Goal: Task Accomplishment & Management: Use online tool/utility

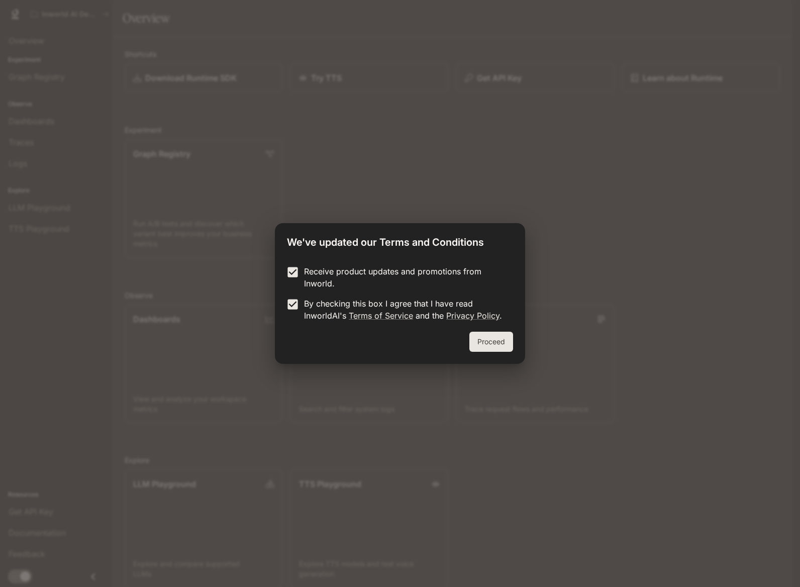
click at [490, 344] on button "Proceed" at bounding box center [491, 342] width 44 height 20
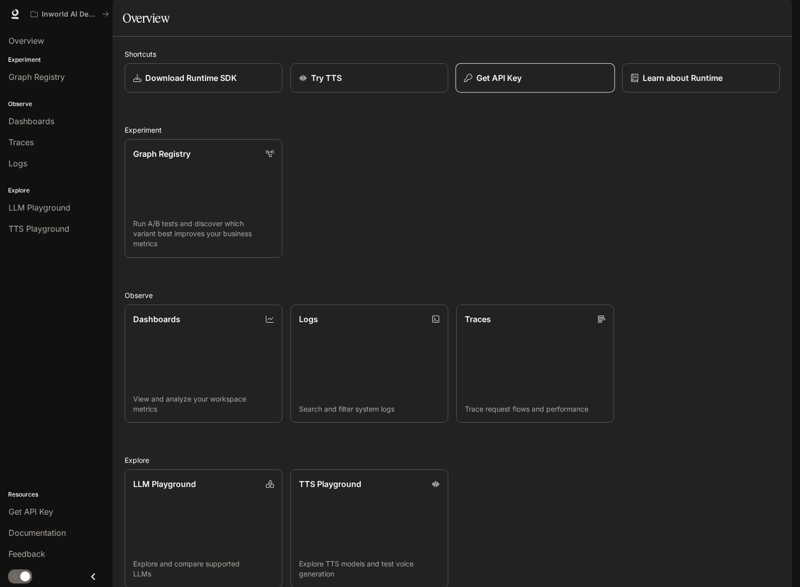
click at [487, 84] on p "Get API Key" at bounding box center [498, 78] width 45 height 12
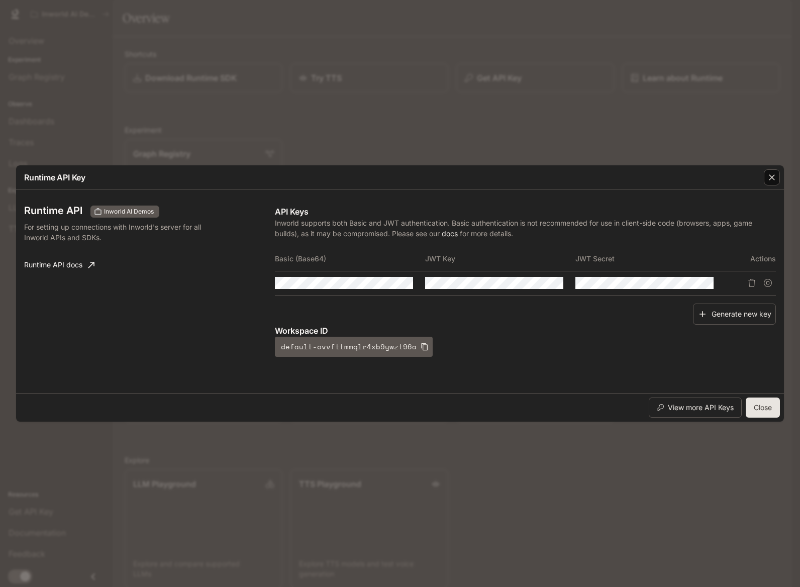
click at [774, 179] on icon "button" at bounding box center [772, 177] width 6 height 6
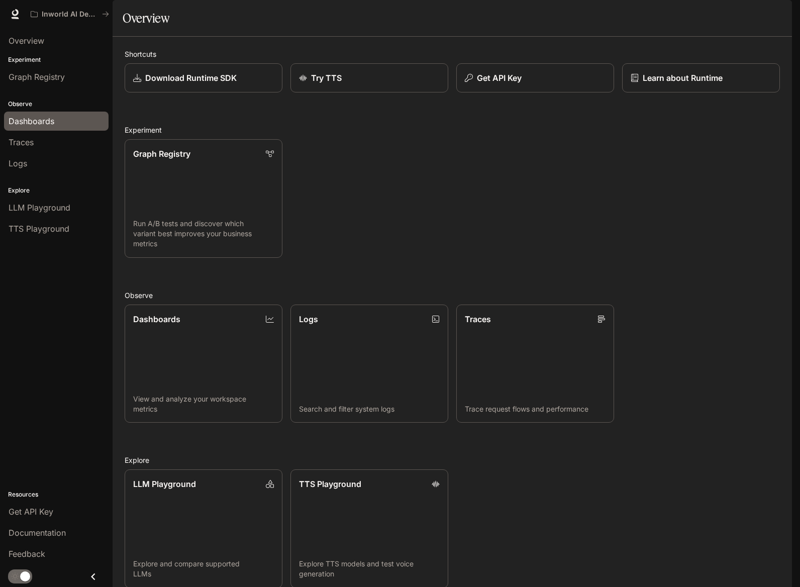
click at [41, 123] on span "Dashboards" at bounding box center [32, 121] width 46 height 12
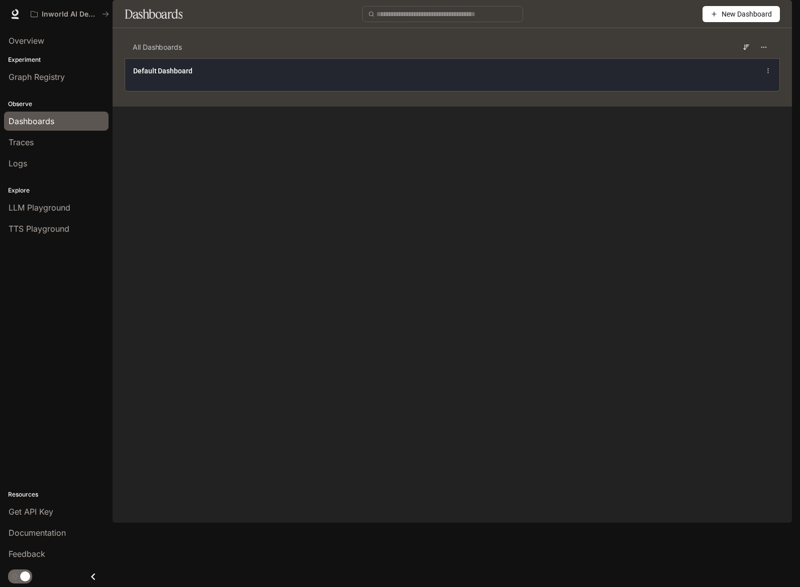
click at [434, 76] on div "Default Dashboard" at bounding box center [317, 71] width 369 height 10
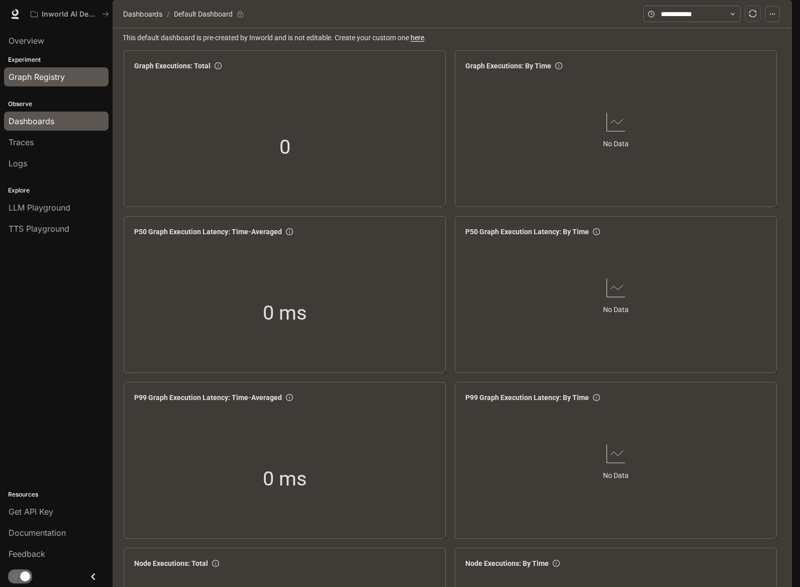
click at [73, 77] on div "Graph Registry" at bounding box center [56, 77] width 95 height 12
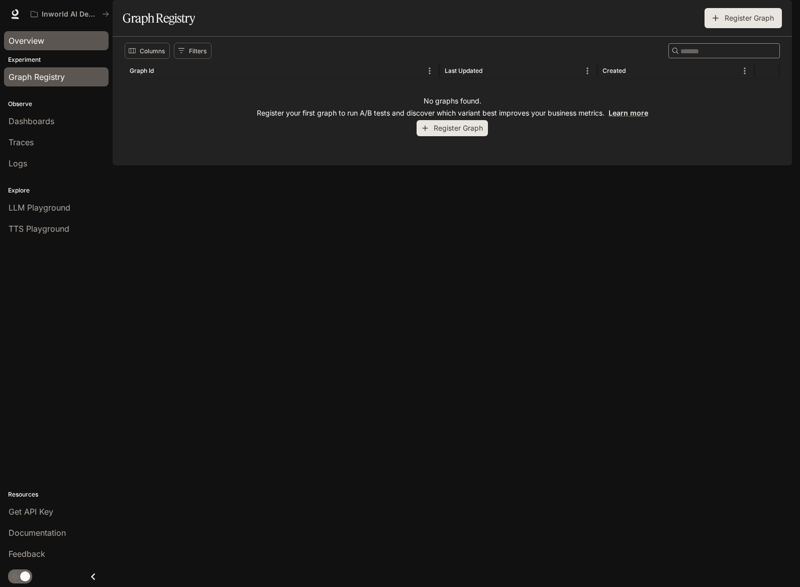
click at [55, 35] on div "Overview" at bounding box center [56, 41] width 95 height 12
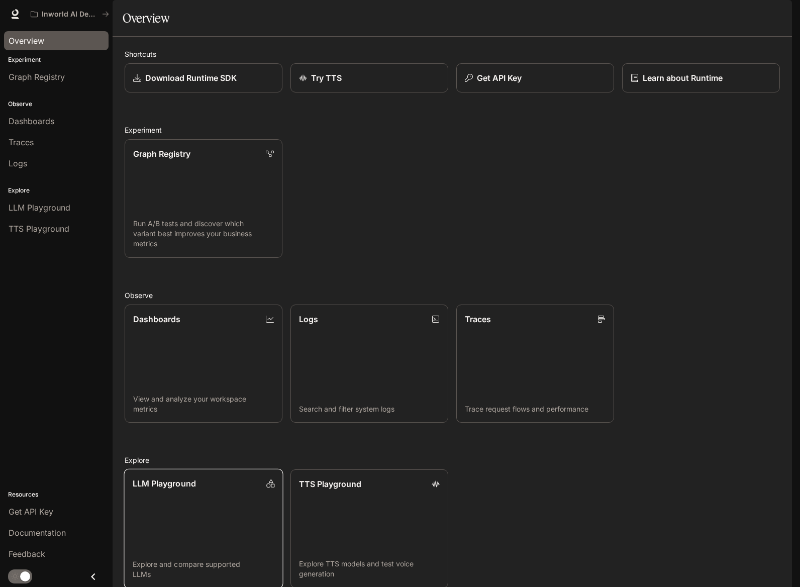
click at [185, 525] on link "LLM Playground Explore and compare supported LLMs" at bounding box center [203, 529] width 159 height 120
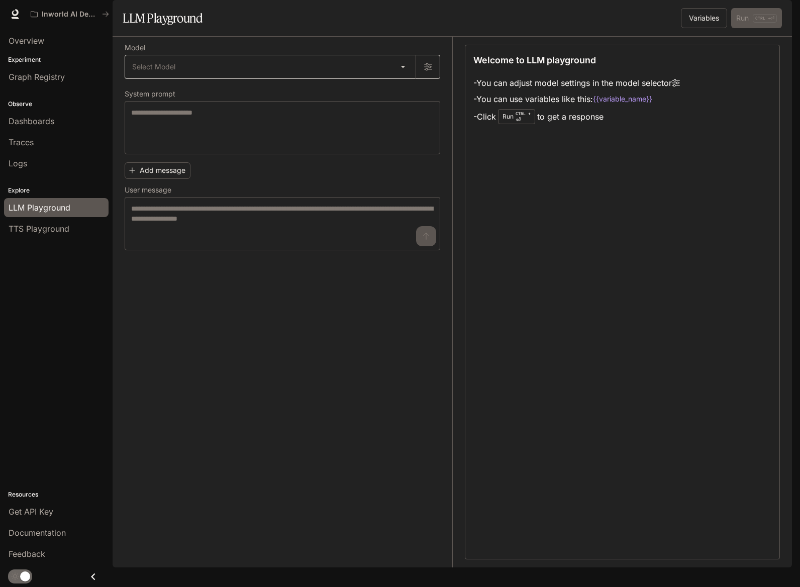
click at [403, 97] on body "Skip to main content Inworld AI Demos Documentation Documentation Portal Overvi…" at bounding box center [400, 293] width 800 height 587
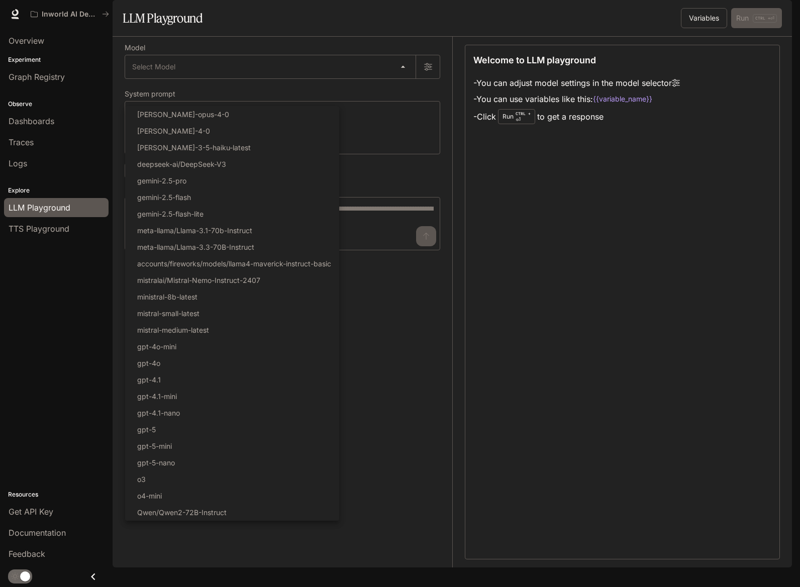
click at [59, 12] on div at bounding box center [400, 293] width 800 height 587
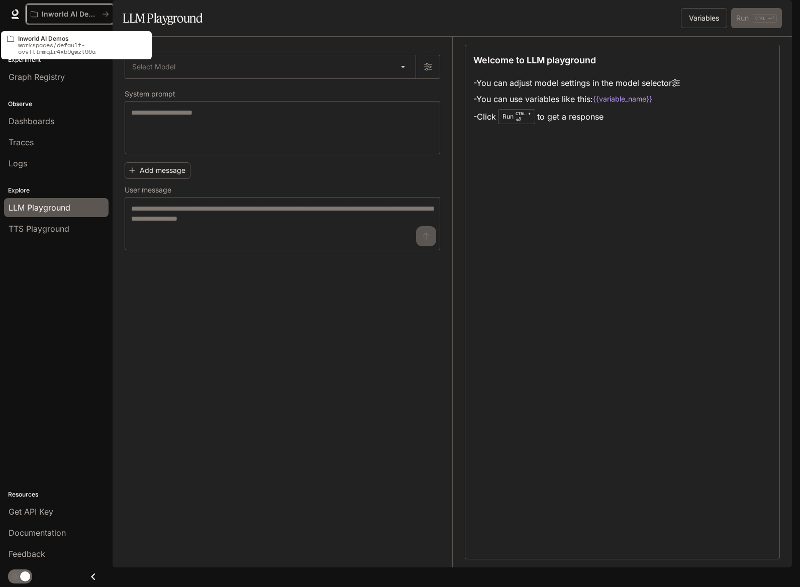
click at [59, 12] on p "Inworld AI Demos" at bounding box center [70, 14] width 56 height 9
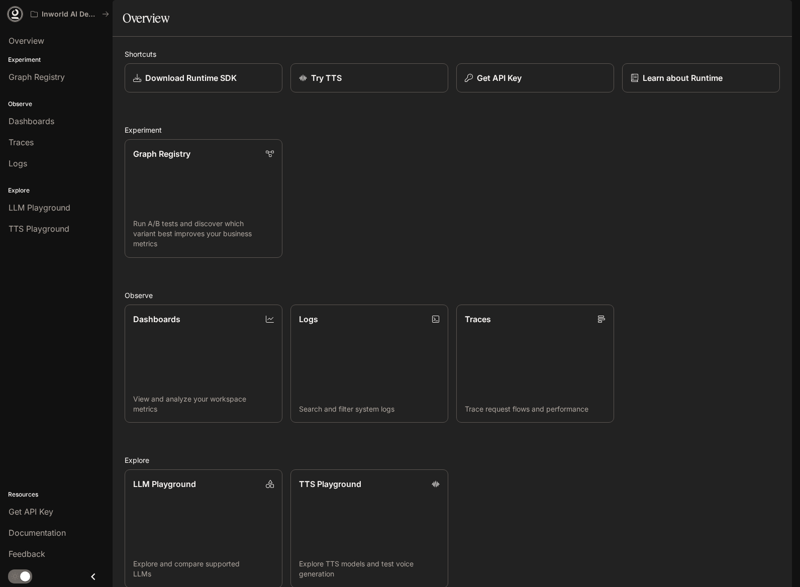
click at [17, 16] on icon at bounding box center [15, 14] width 10 height 10
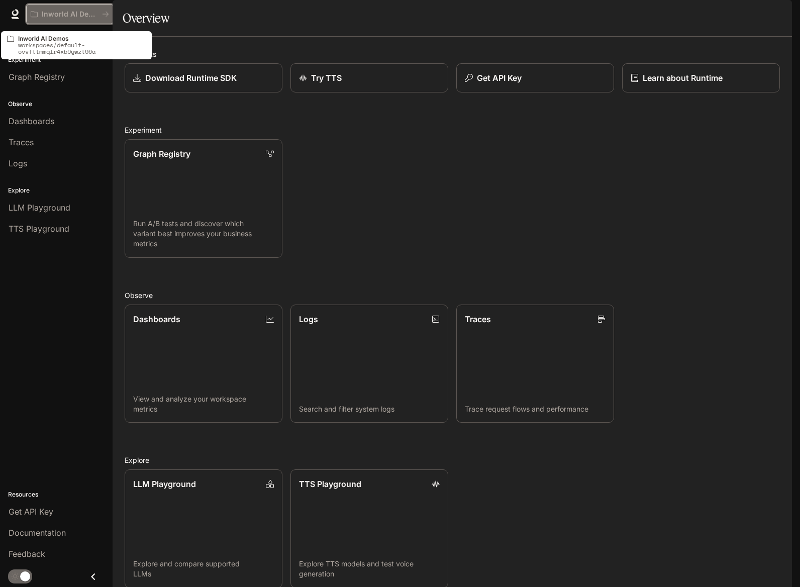
click at [107, 13] on icon "All workspaces" at bounding box center [105, 14] width 7 height 7
click at [79, 11] on p "Inworld AI Demos" at bounding box center [70, 14] width 56 height 9
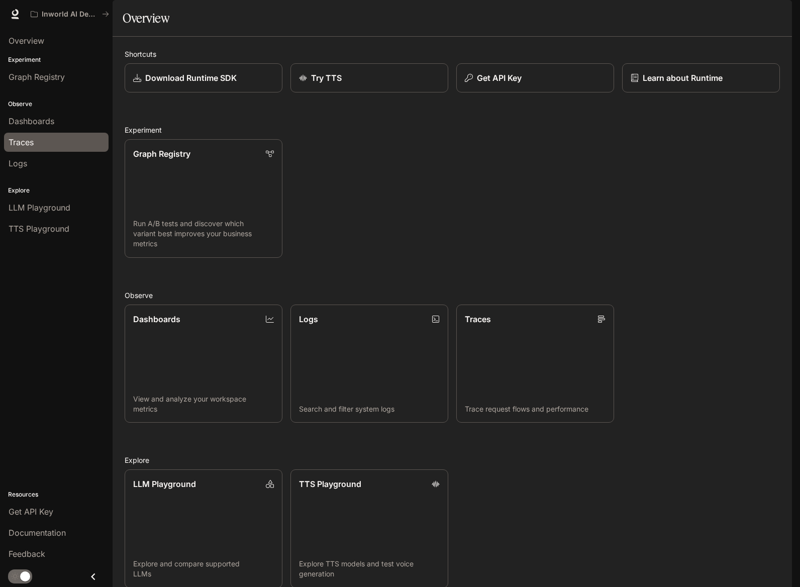
click at [44, 146] on div "Traces" at bounding box center [56, 142] width 95 height 12
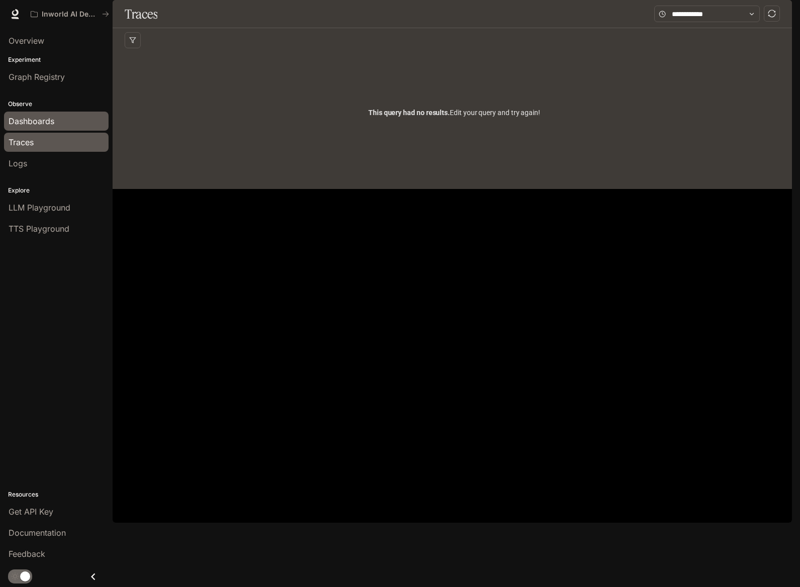
click at [33, 118] on span "Dashboards" at bounding box center [32, 121] width 46 height 12
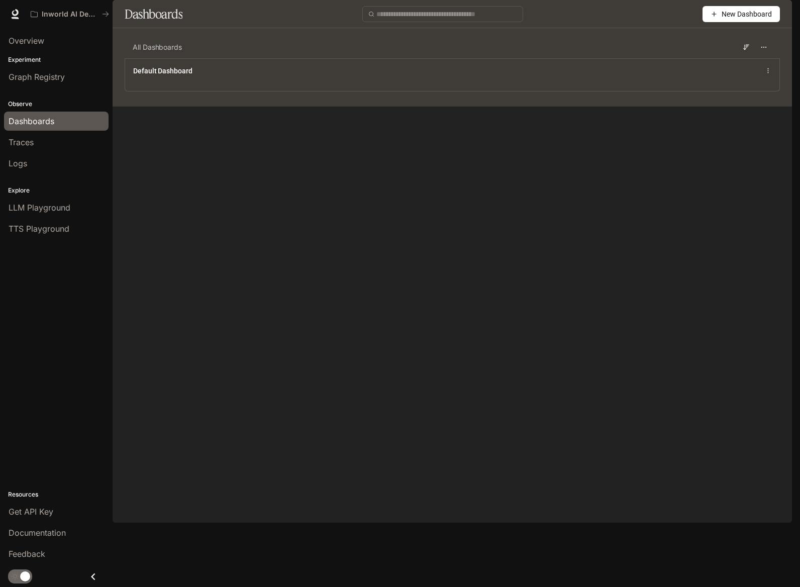
click at [738, 20] on span "New Dashboard" at bounding box center [747, 14] width 50 height 11
click at [735, 63] on div "Create dashboard" at bounding box center [729, 63] width 83 height 11
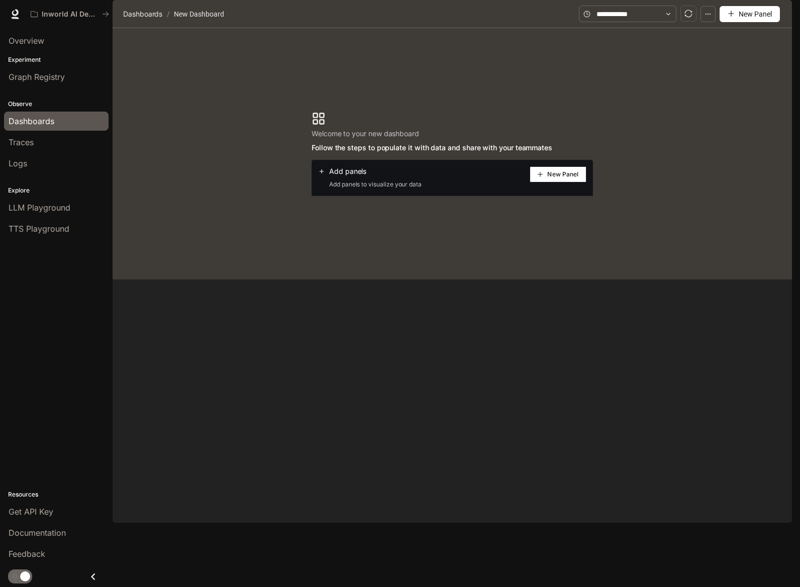
click at [571, 177] on span "New Panel" at bounding box center [562, 174] width 31 height 5
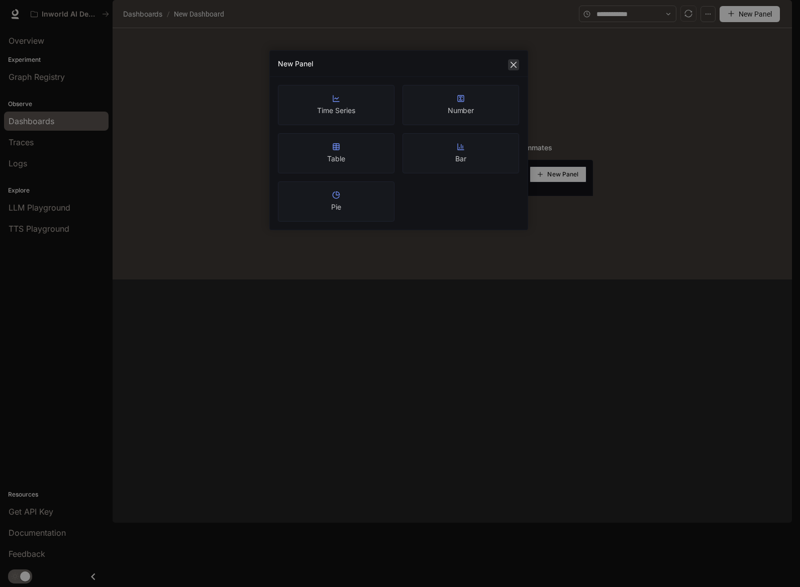
click at [514, 65] on icon "close" at bounding box center [514, 65] width 6 height 6
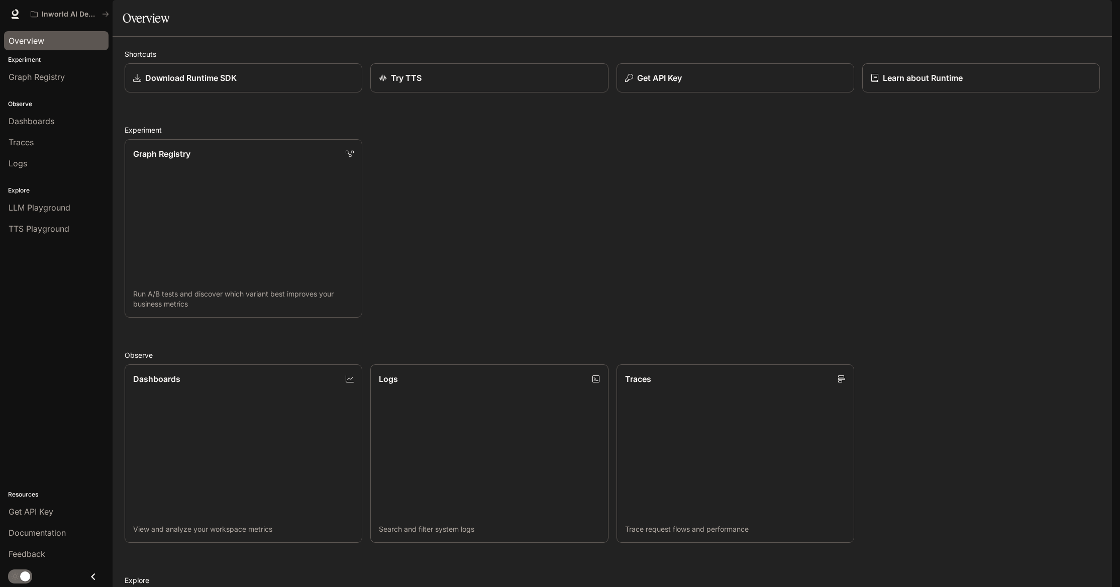
click at [30, 37] on span "Overview" at bounding box center [27, 41] width 36 height 12
click at [228, 84] on p "Download Runtime SDK" at bounding box center [190, 78] width 92 height 12
click at [167, 84] on p "Download Runtime SDK" at bounding box center [190, 78] width 92 height 12
